Goal: Task Accomplishment & Management: Use online tool/utility

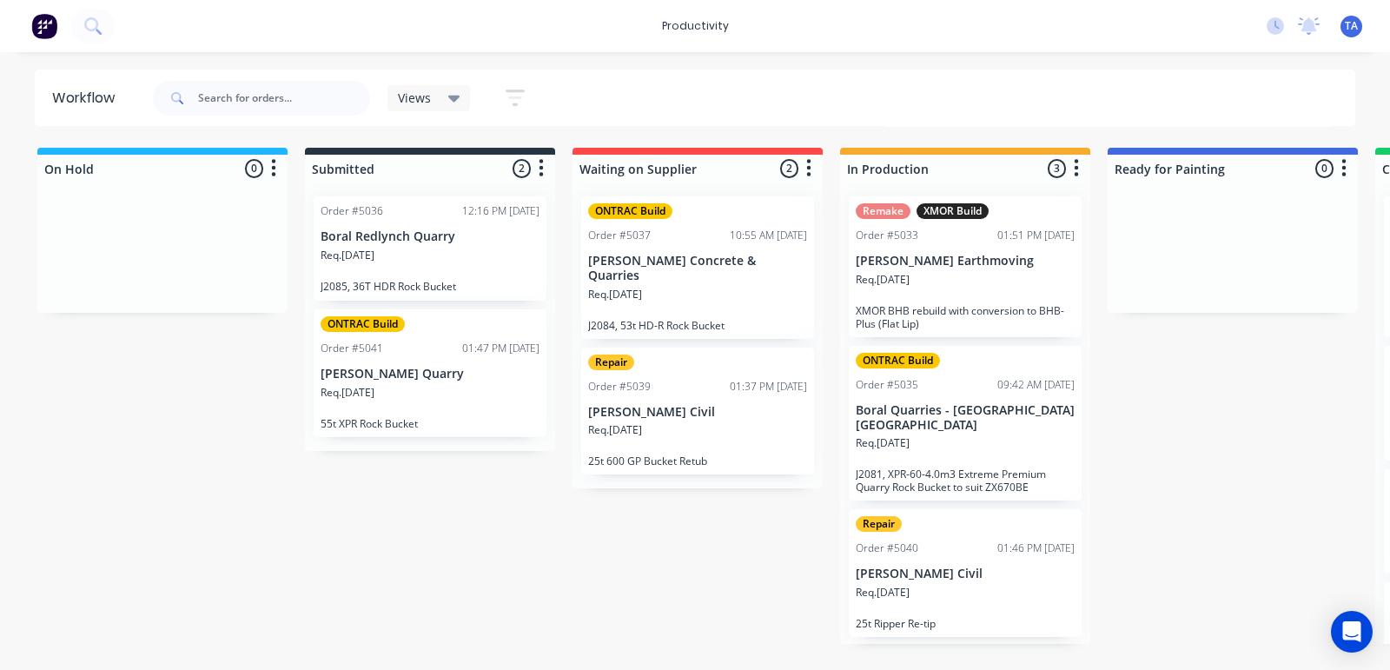
click at [988, 267] on p "[PERSON_NAME] Earthmoving" at bounding box center [965, 261] width 219 height 15
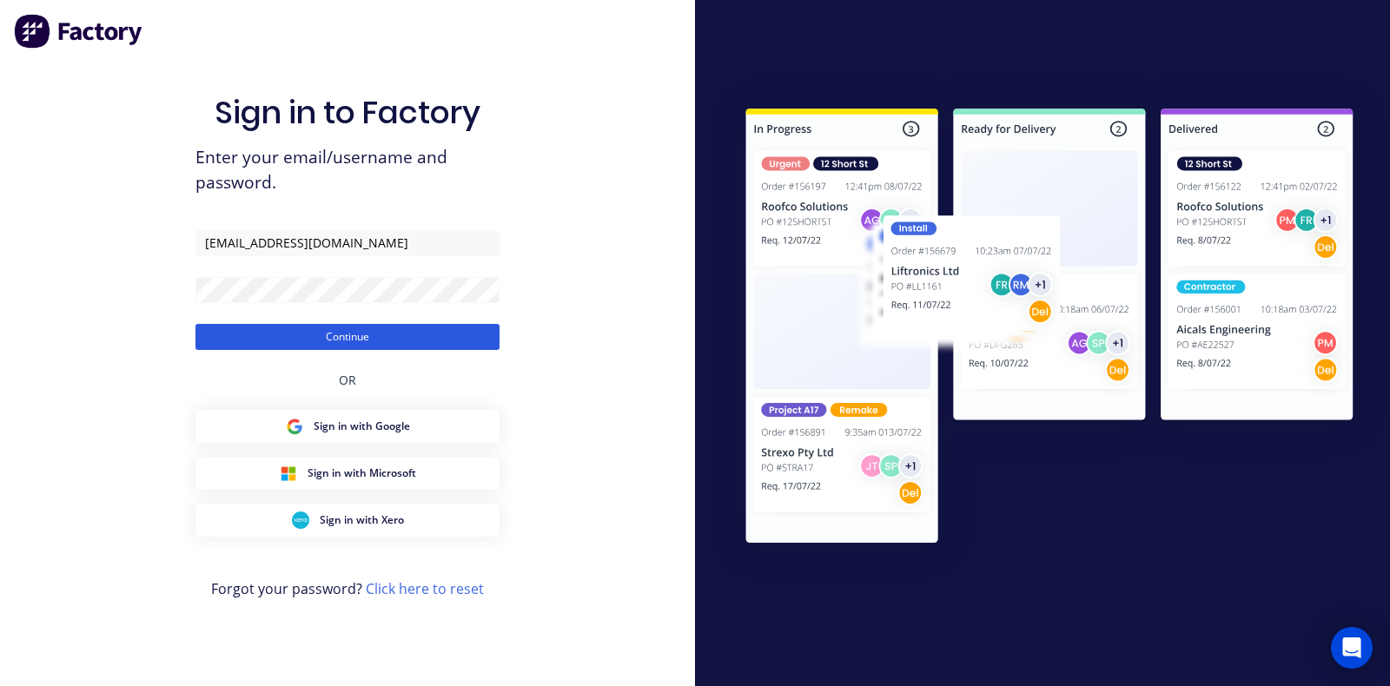
click at [326, 334] on button "Continue" at bounding box center [347, 337] width 304 height 26
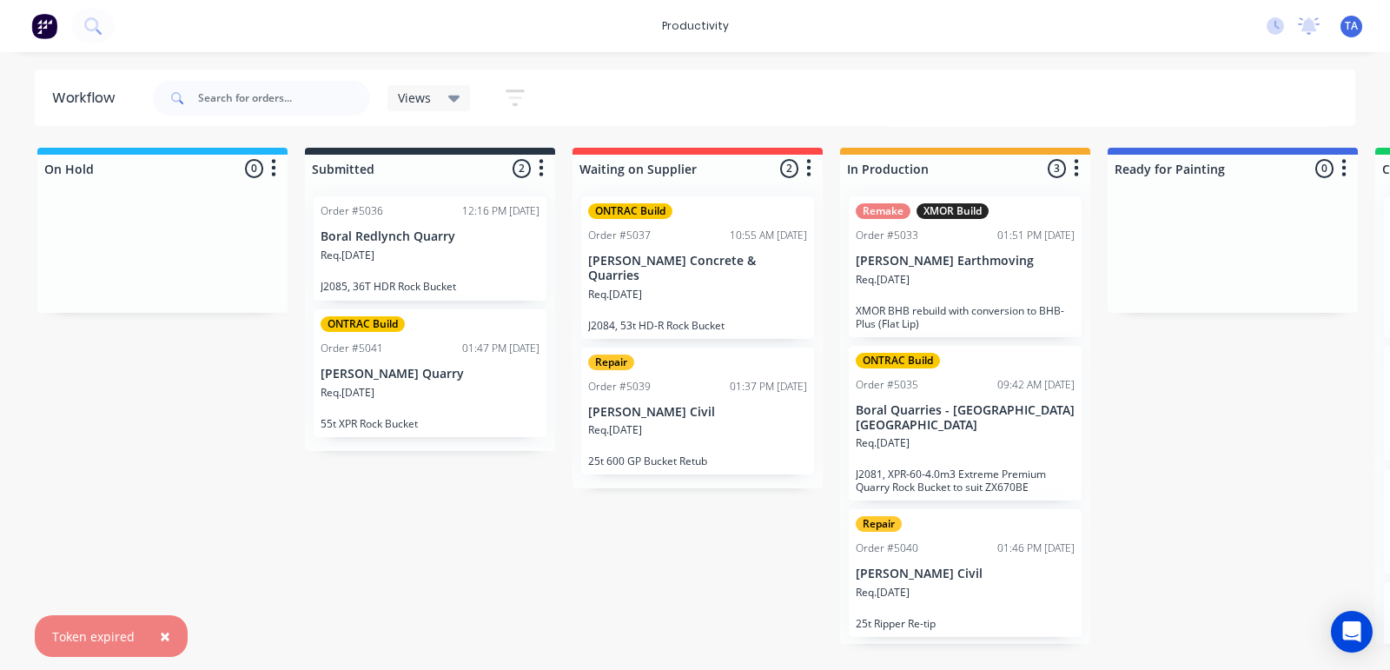
click at [1019, 262] on p "[PERSON_NAME] Earthmoving" at bounding box center [965, 261] width 219 height 15
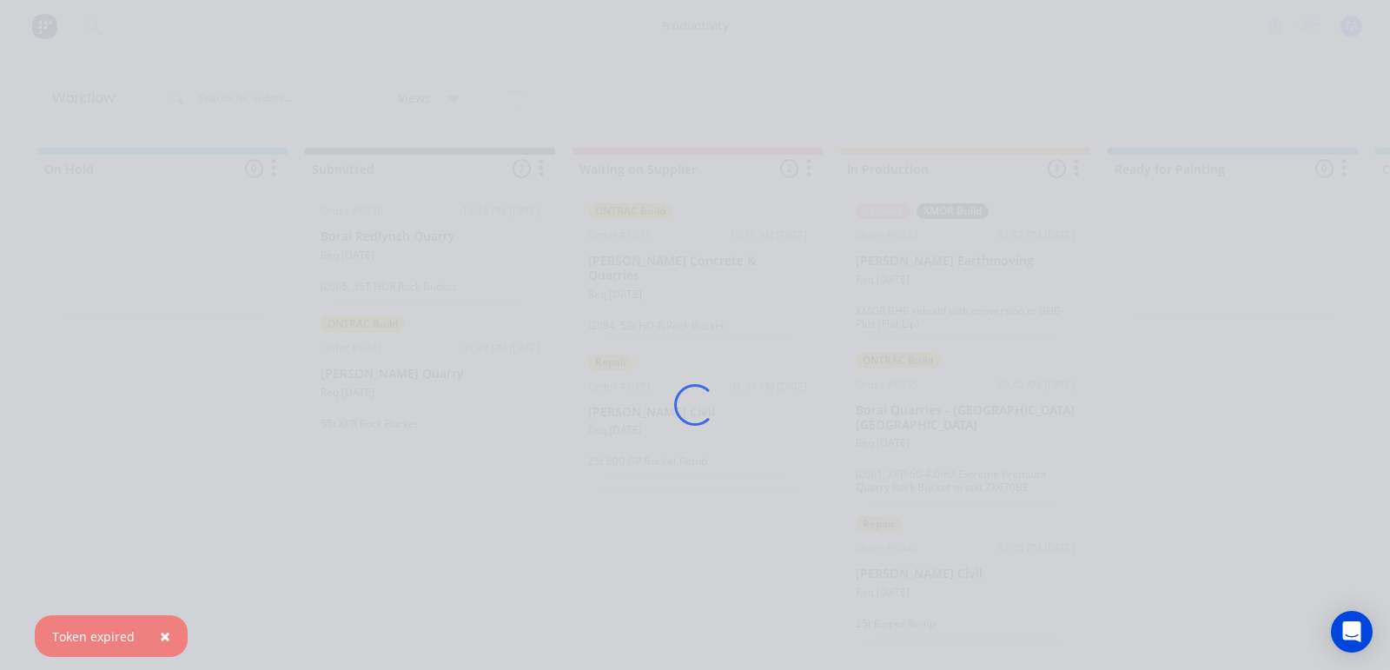
click at [160, 641] on span "×" at bounding box center [165, 636] width 10 height 24
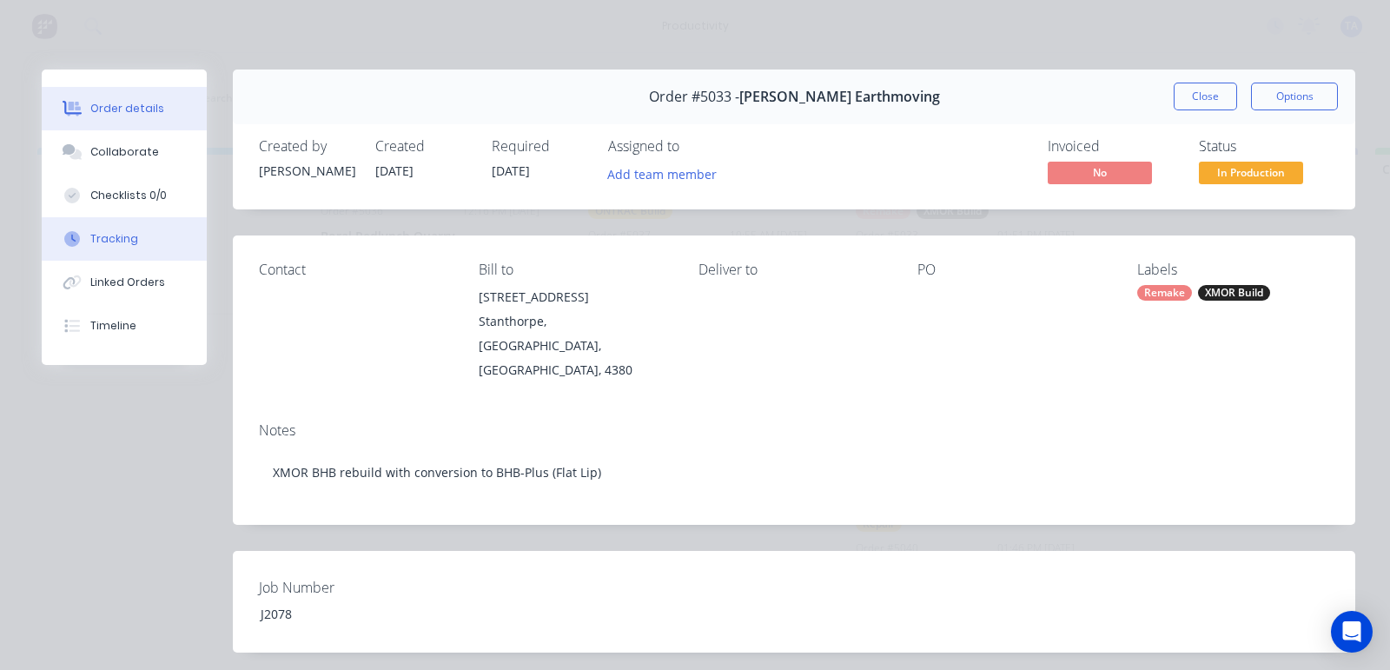
click at [116, 229] on button "Tracking" at bounding box center [124, 238] width 165 height 43
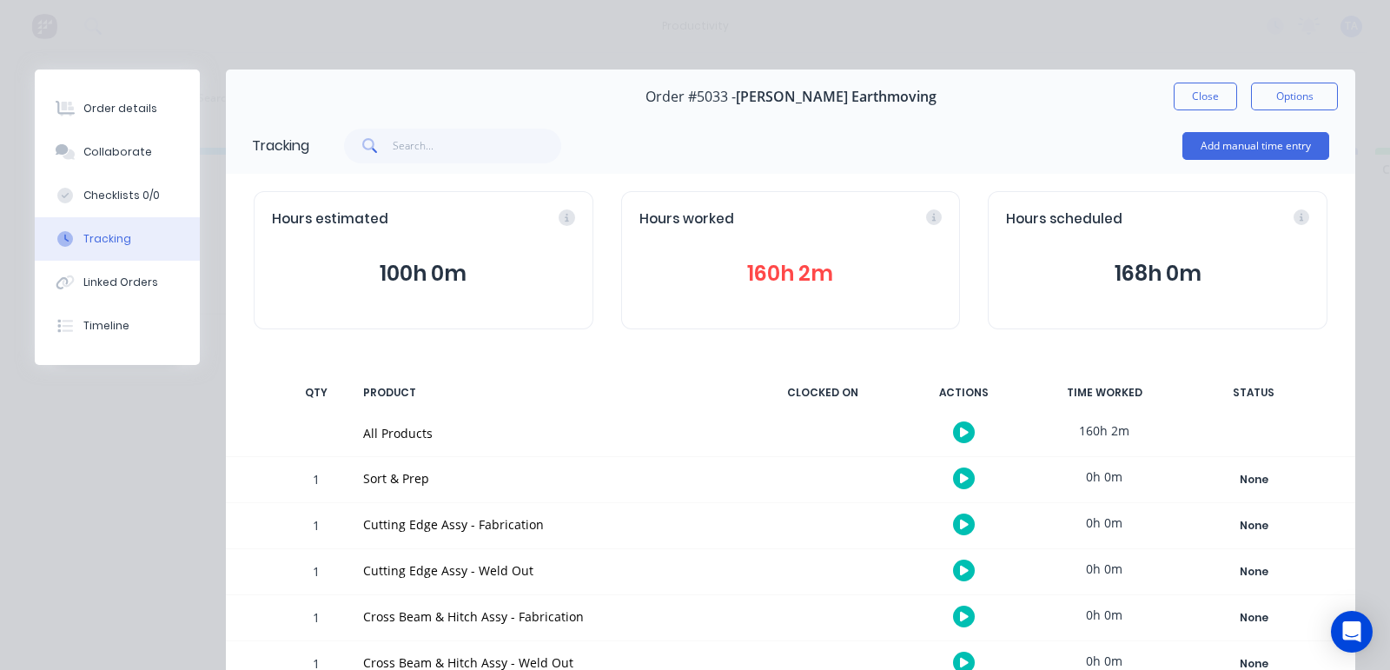
click at [929, 426] on div at bounding box center [963, 432] width 130 height 43
click at [953, 434] on button "button" at bounding box center [964, 432] width 22 height 22
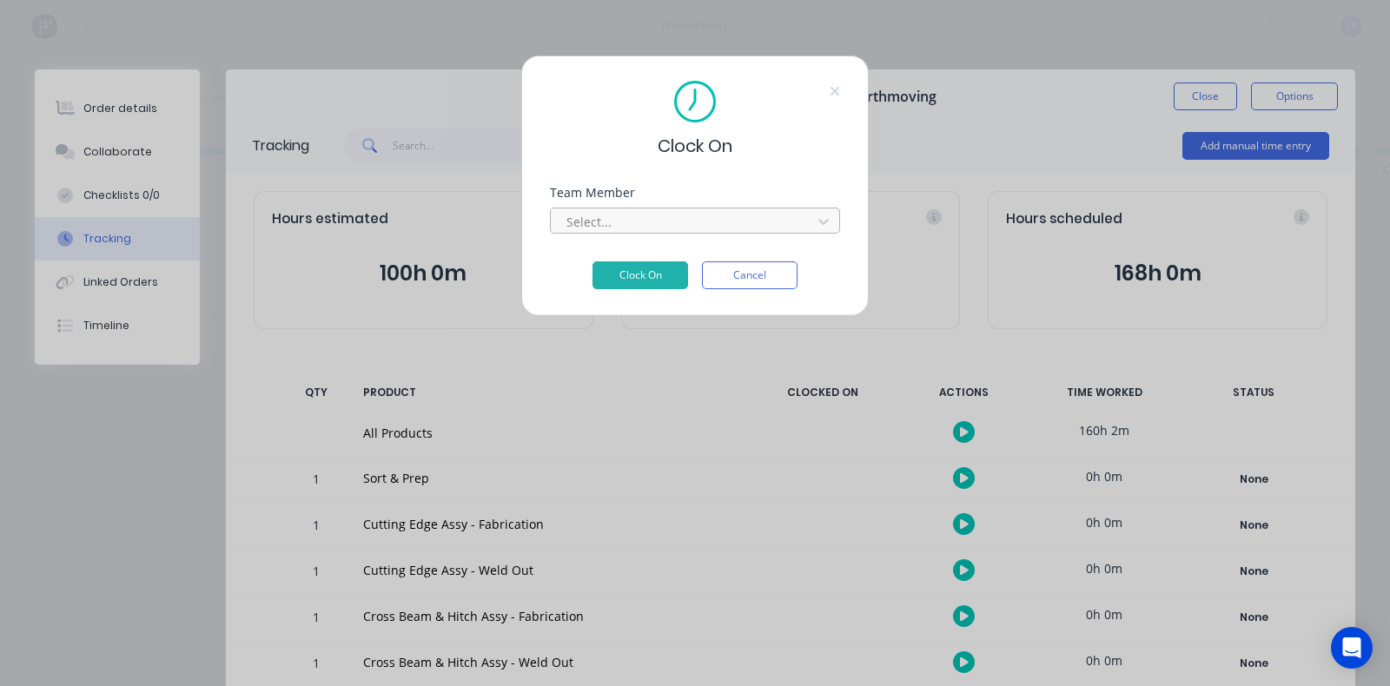
click at [782, 220] on div at bounding box center [684, 222] width 238 height 22
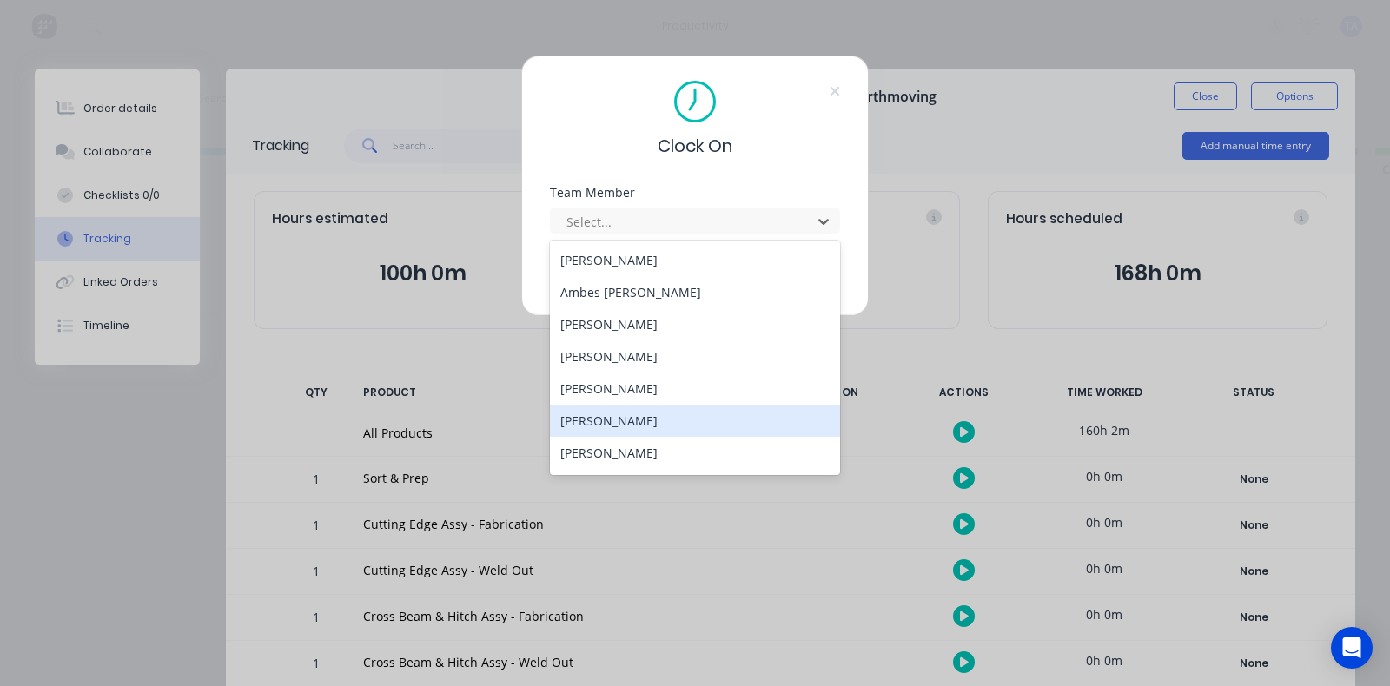
click at [594, 423] on div "[PERSON_NAME]" at bounding box center [695, 421] width 290 height 32
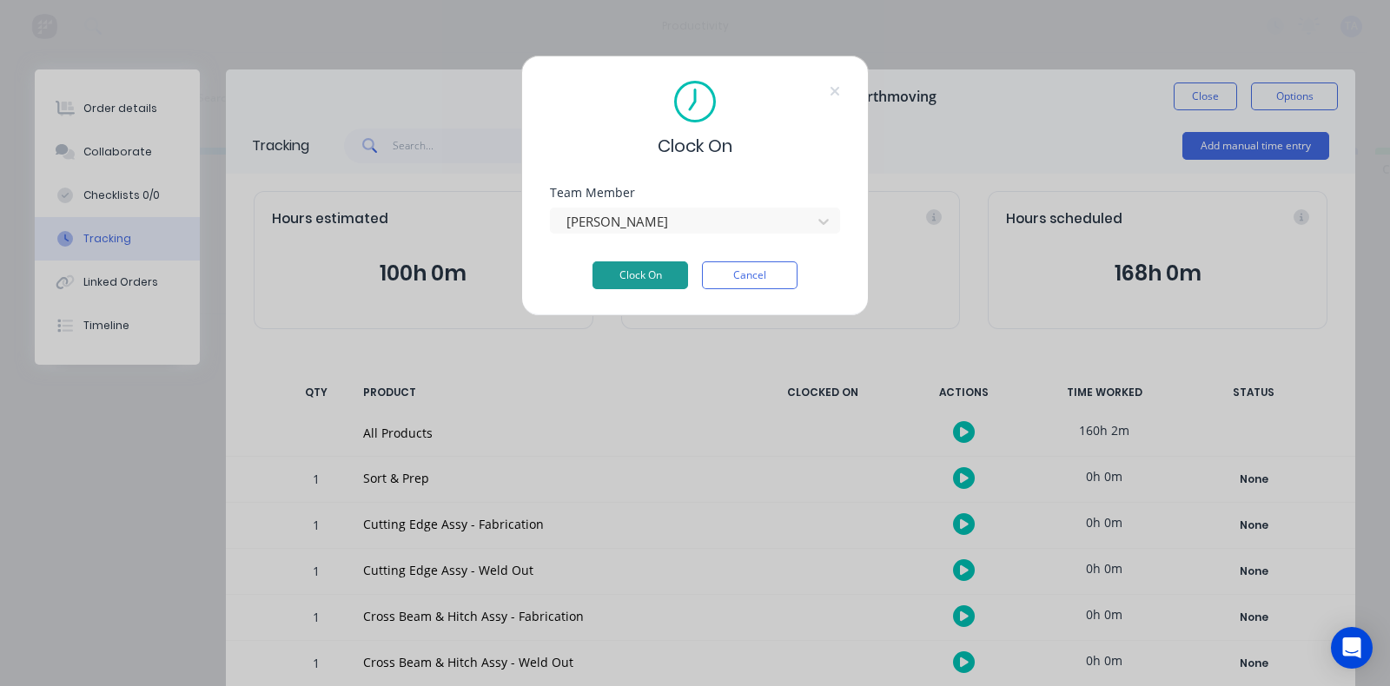
click at [626, 281] on button "Clock On" at bounding box center [640, 275] width 96 height 28
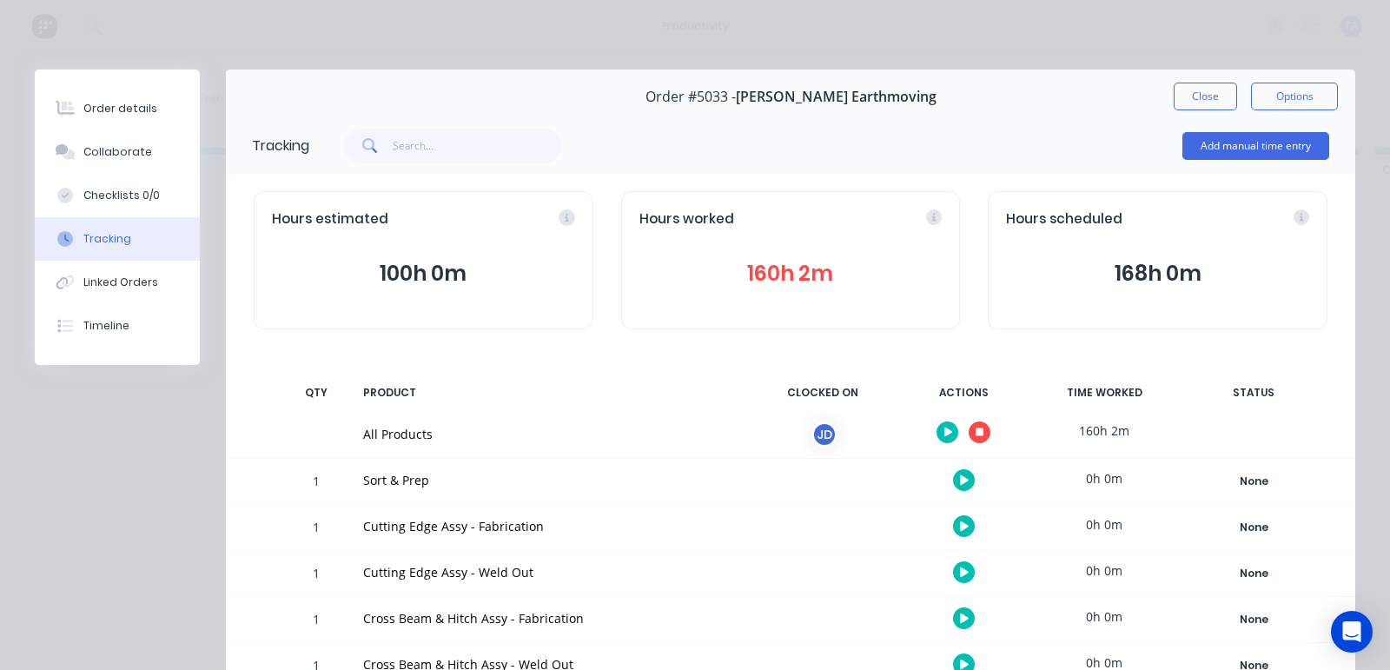
click at [944, 428] on icon "button" at bounding box center [948, 432] width 9 height 10
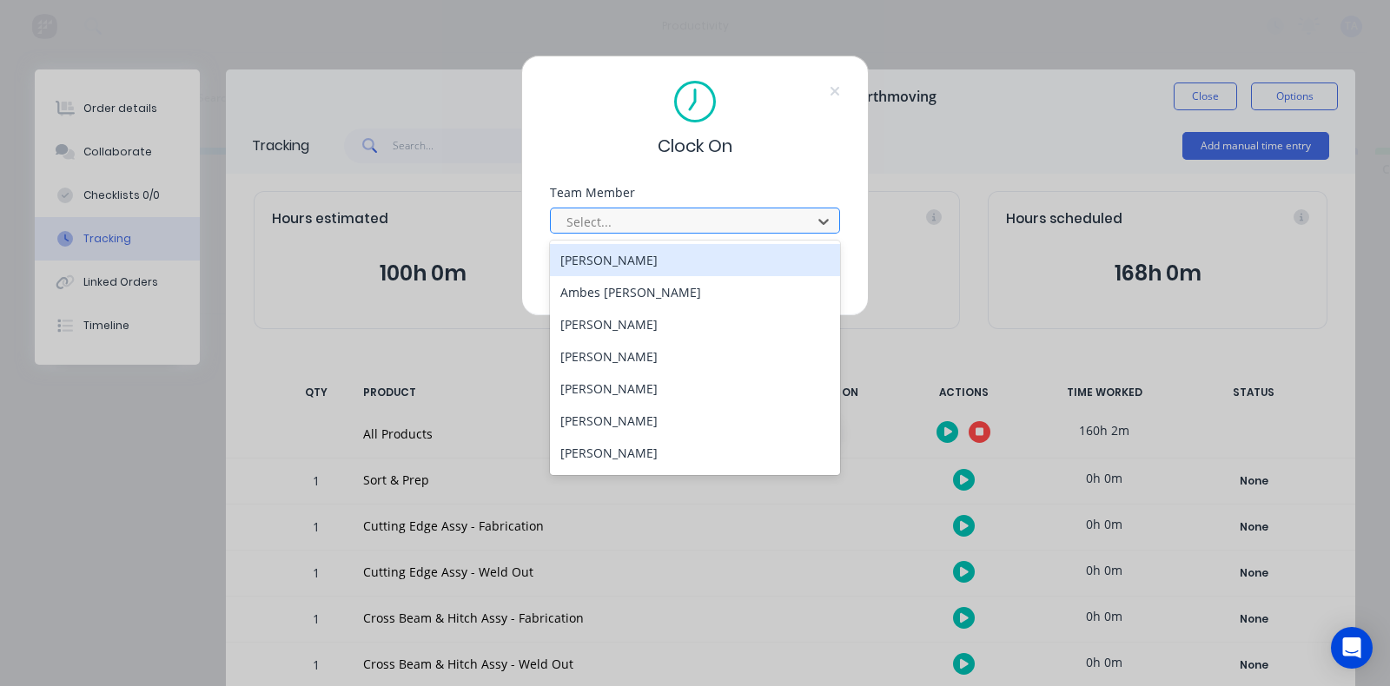
click at [654, 223] on div at bounding box center [684, 222] width 238 height 22
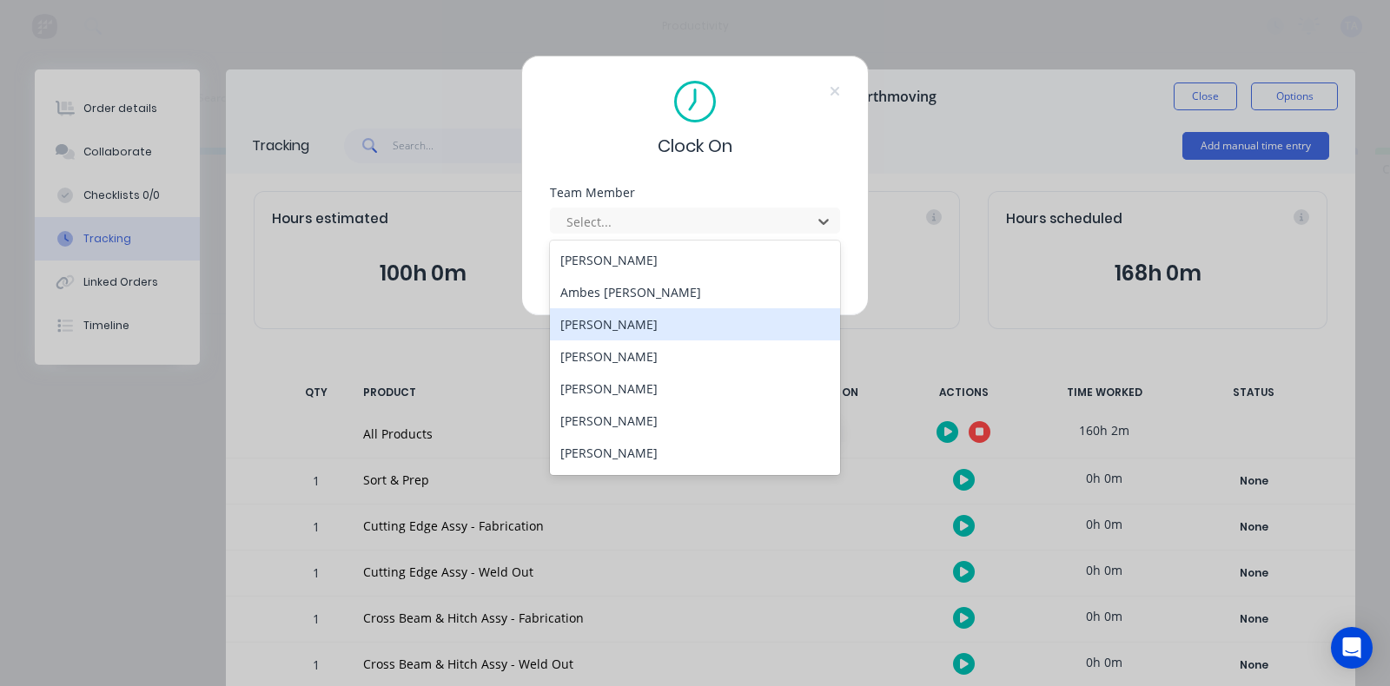
click at [601, 337] on div "[PERSON_NAME]" at bounding box center [695, 324] width 290 height 32
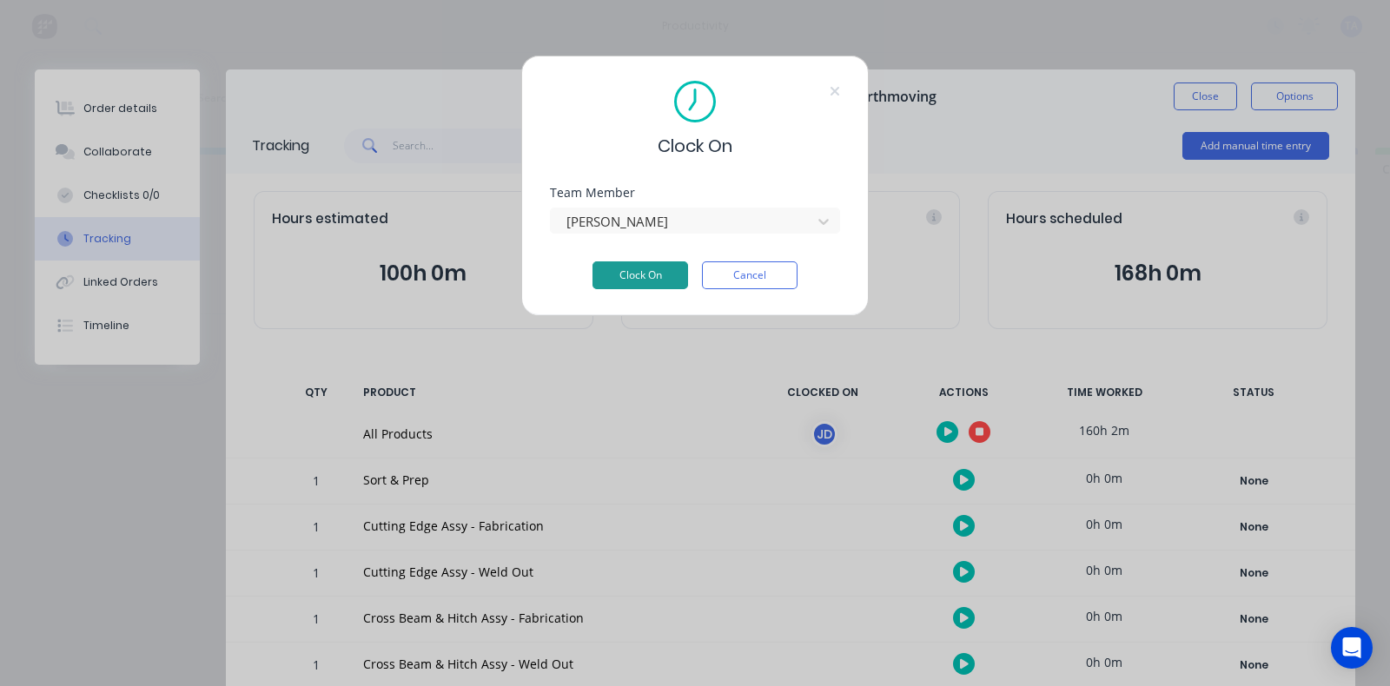
click at [622, 264] on button "Clock On" at bounding box center [640, 275] width 96 height 28
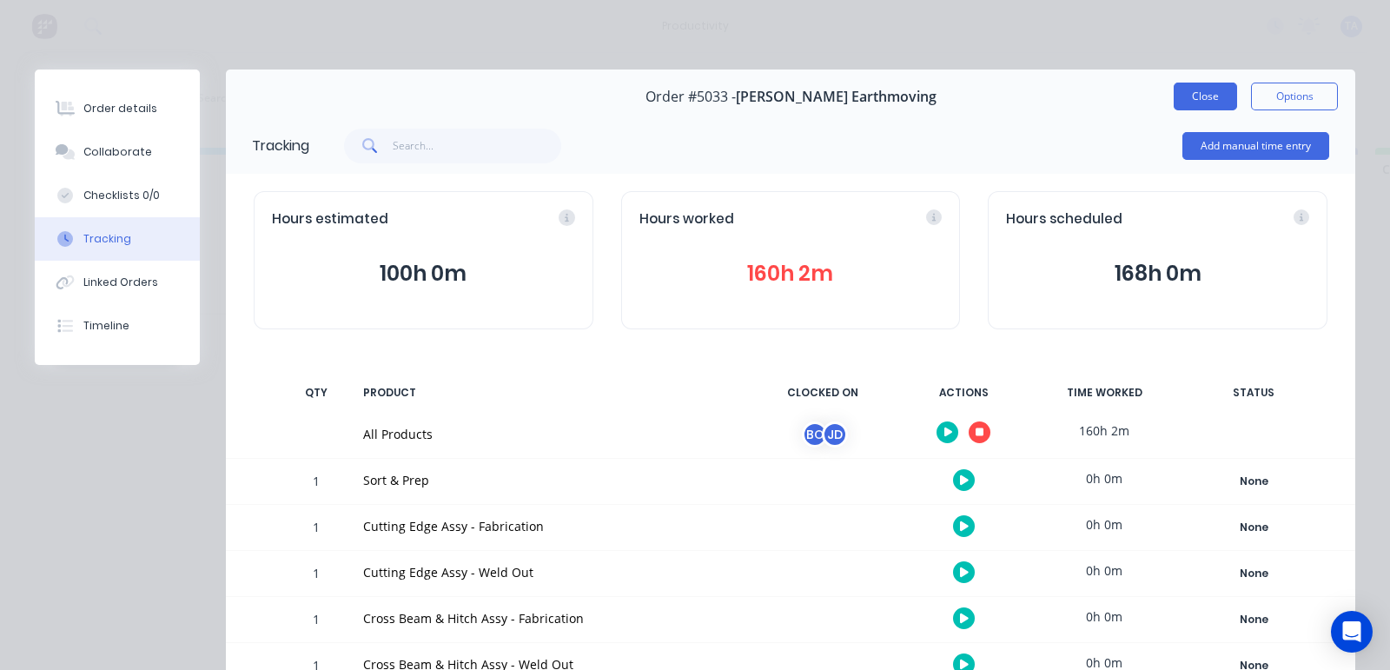
click at [1173, 93] on button "Close" at bounding box center [1204, 97] width 63 height 28
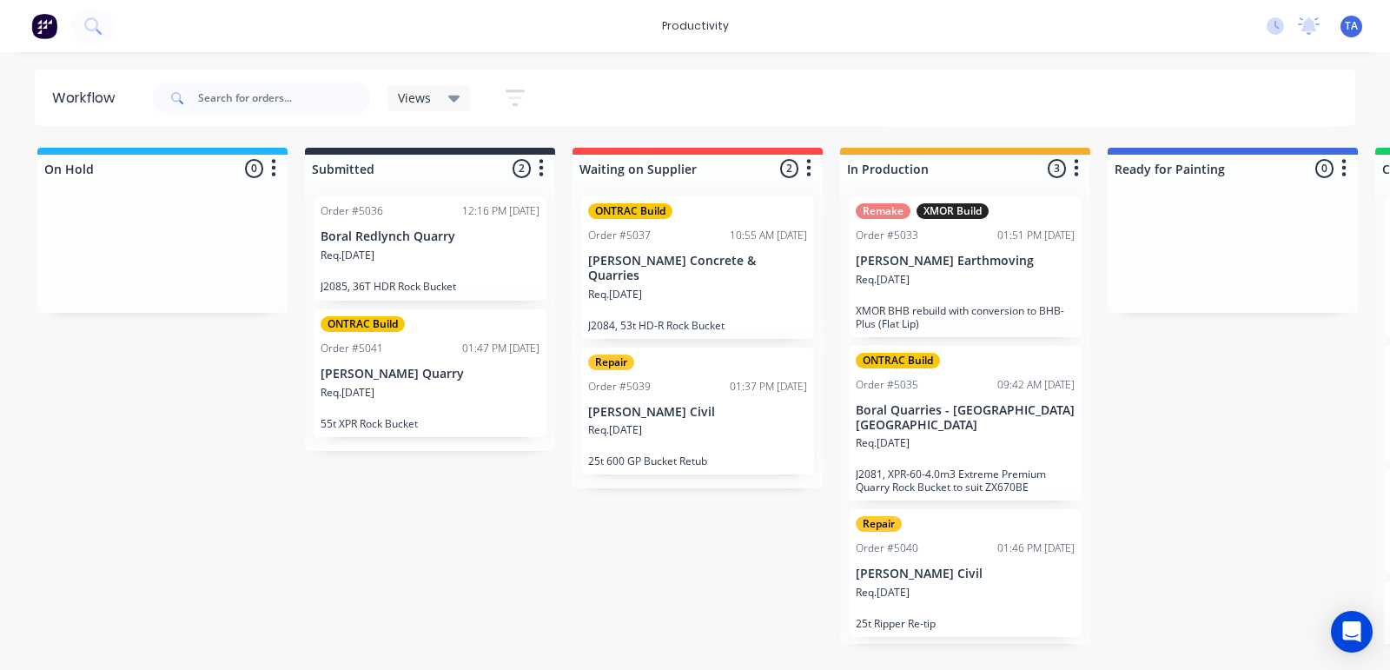
click at [981, 435] on div "Req. [DATE]" at bounding box center [965, 450] width 219 height 30
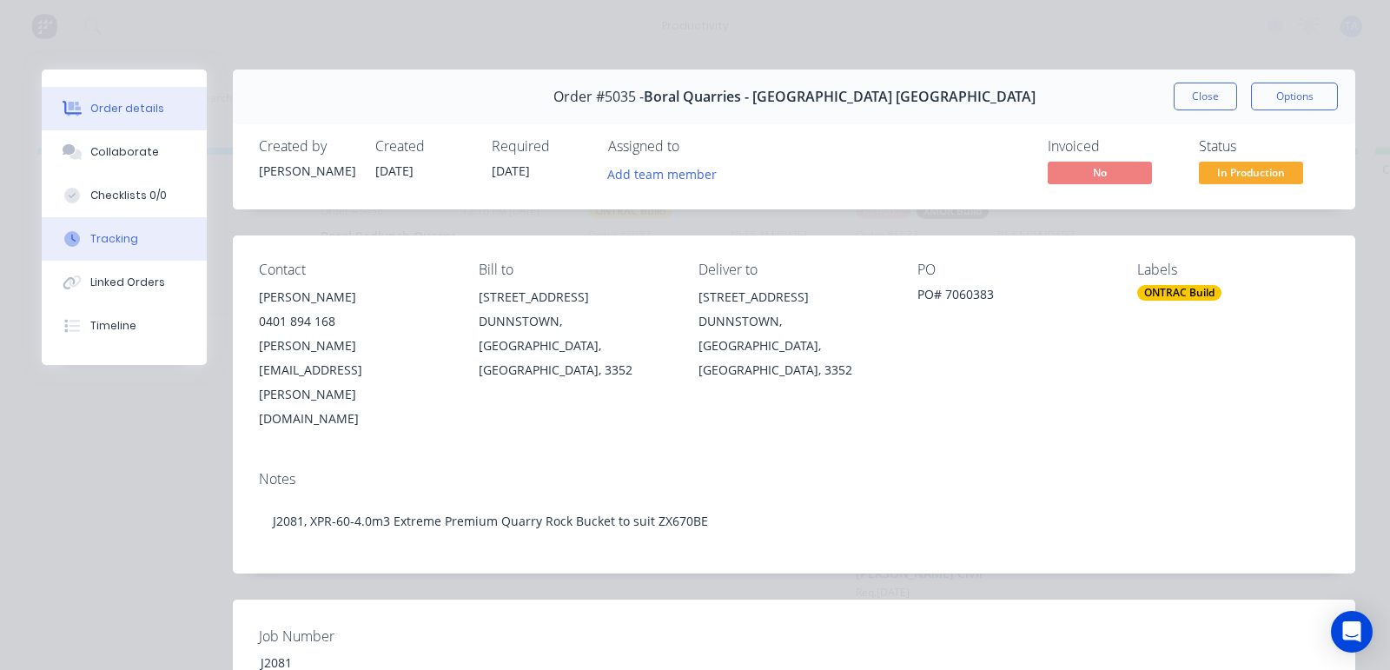
click at [105, 237] on div "Tracking" at bounding box center [114, 239] width 48 height 16
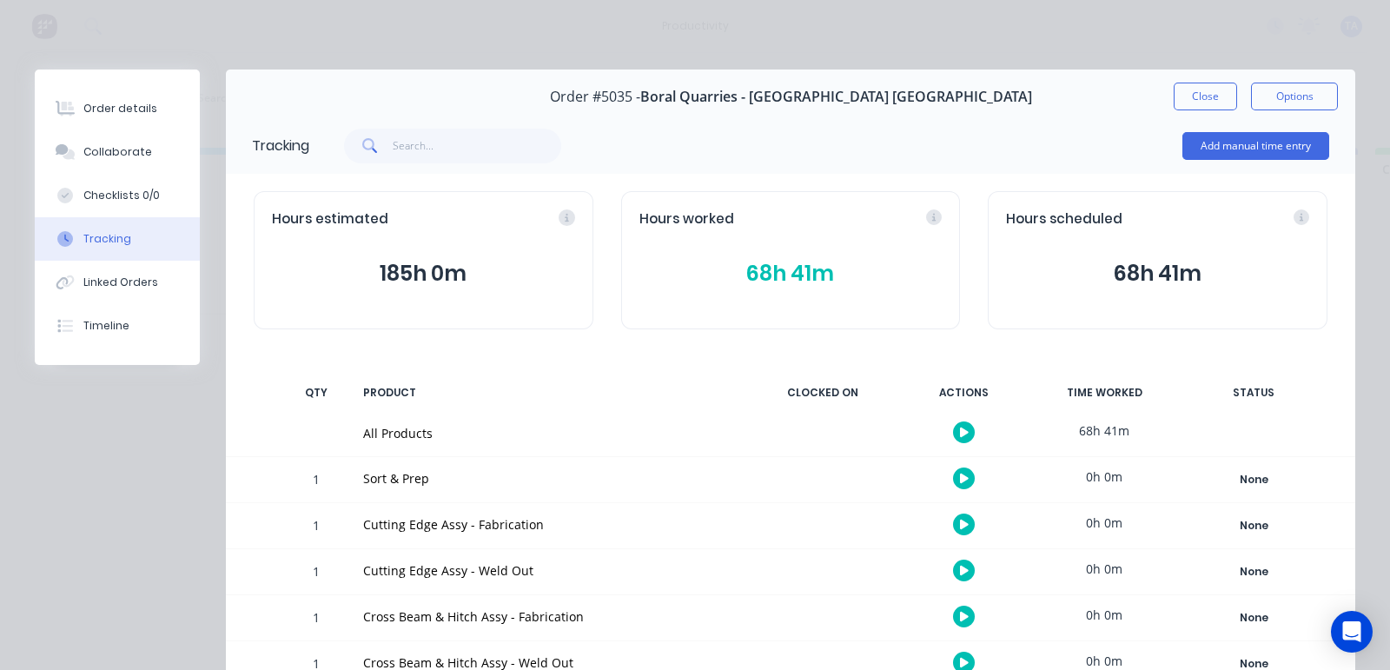
click at [960, 429] on icon "button" at bounding box center [964, 431] width 9 height 11
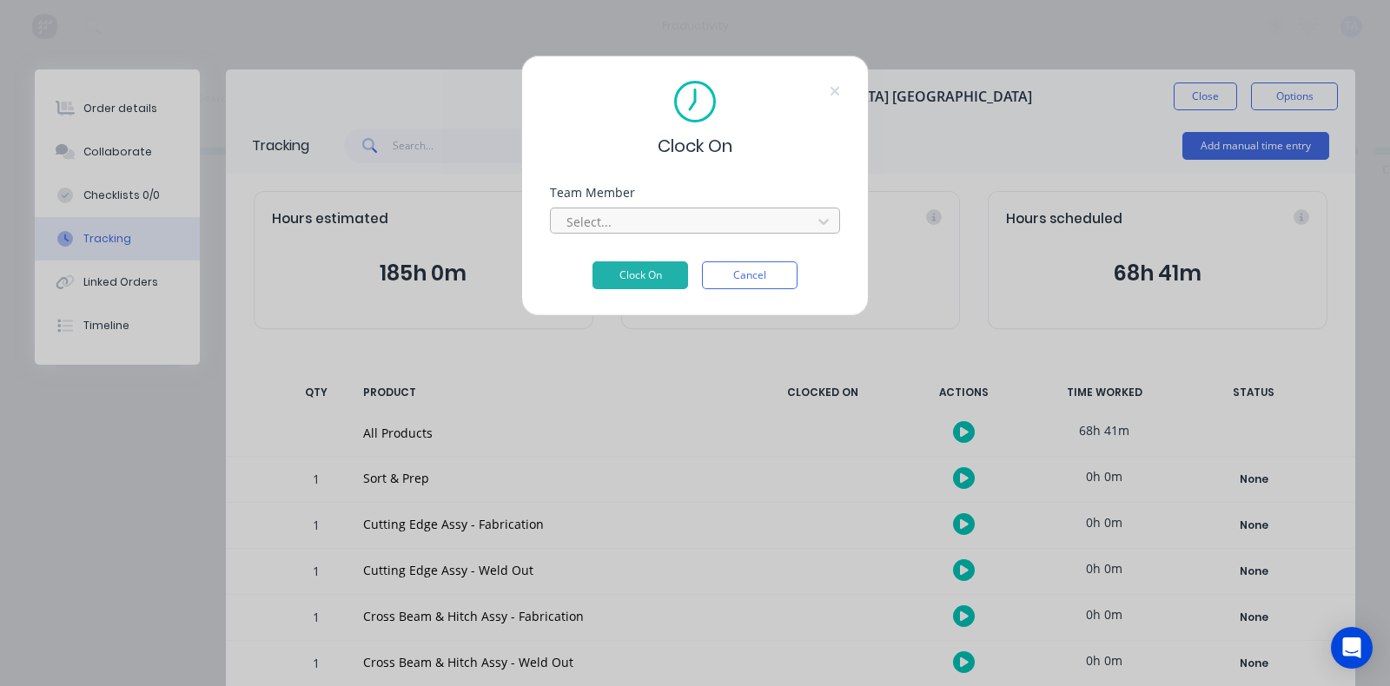
click at [679, 226] on div at bounding box center [684, 222] width 238 height 22
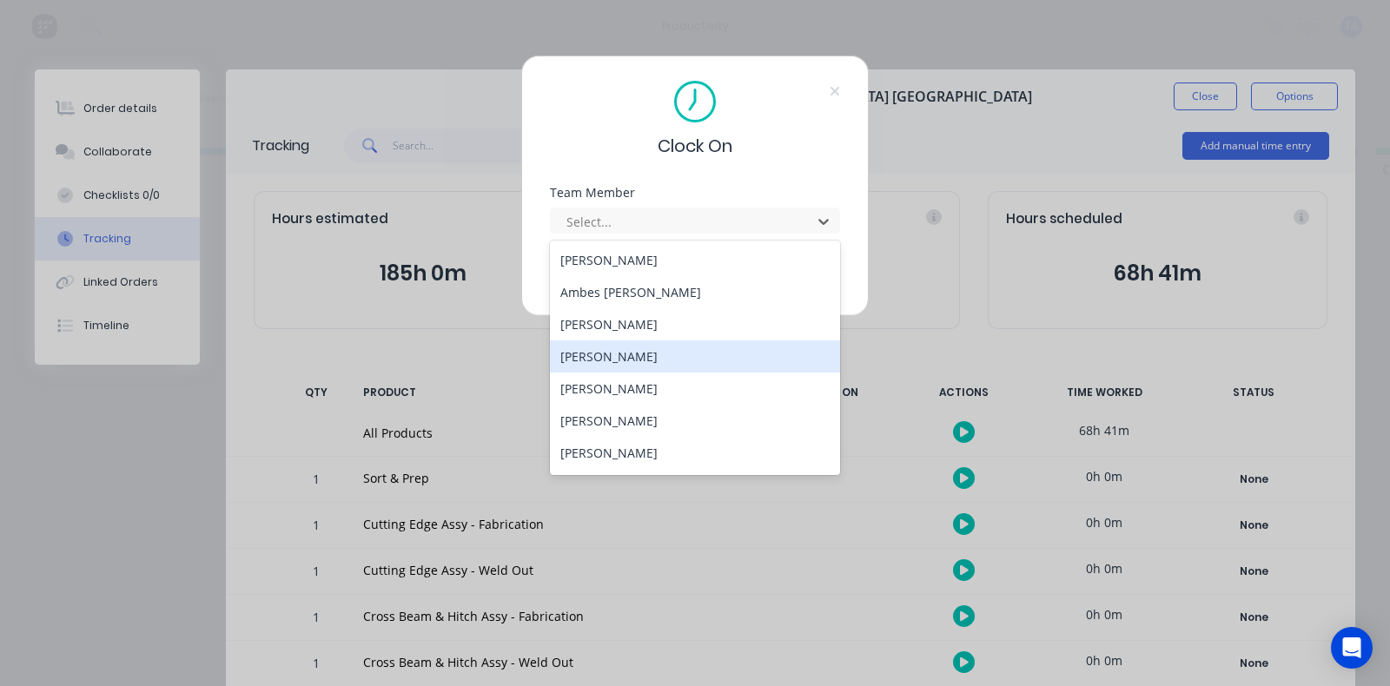
click at [666, 365] on div "[PERSON_NAME]" at bounding box center [695, 356] width 290 height 32
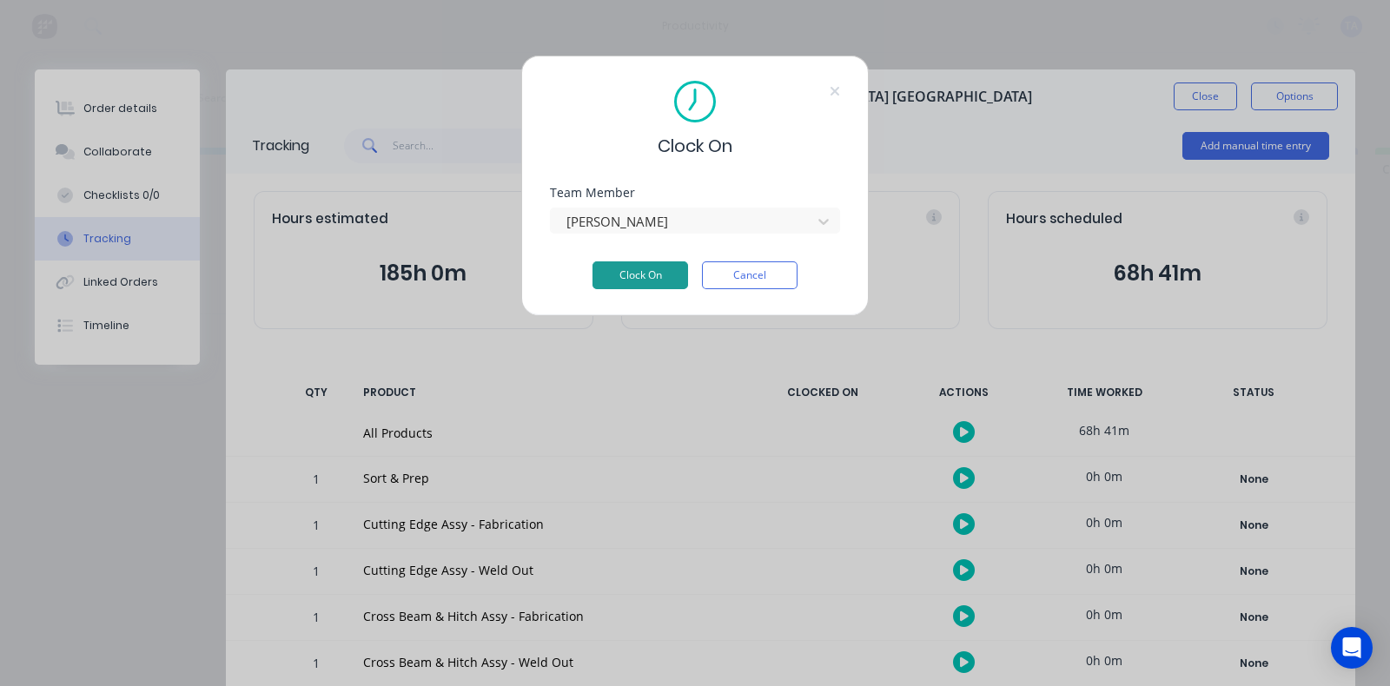
click at [651, 271] on button "Clock On" at bounding box center [640, 275] width 96 height 28
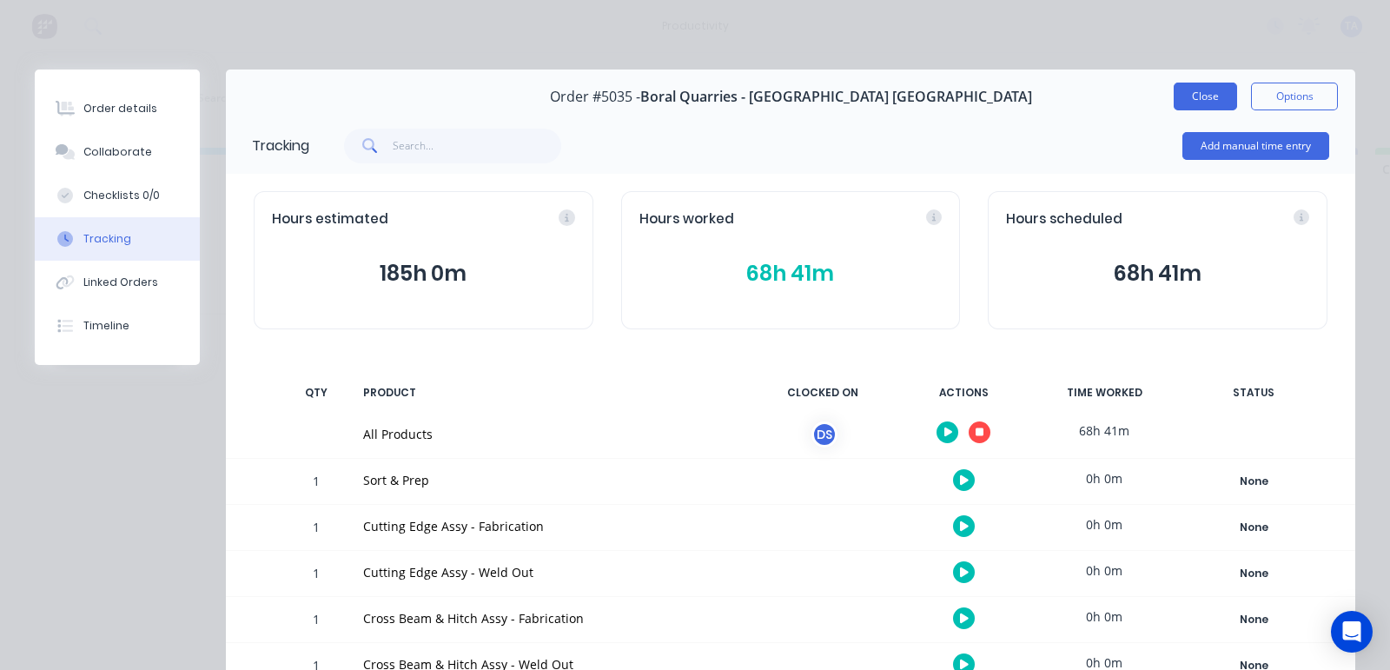
click at [1187, 103] on button "Close" at bounding box center [1204, 97] width 63 height 28
